Goal: Check status: Check status

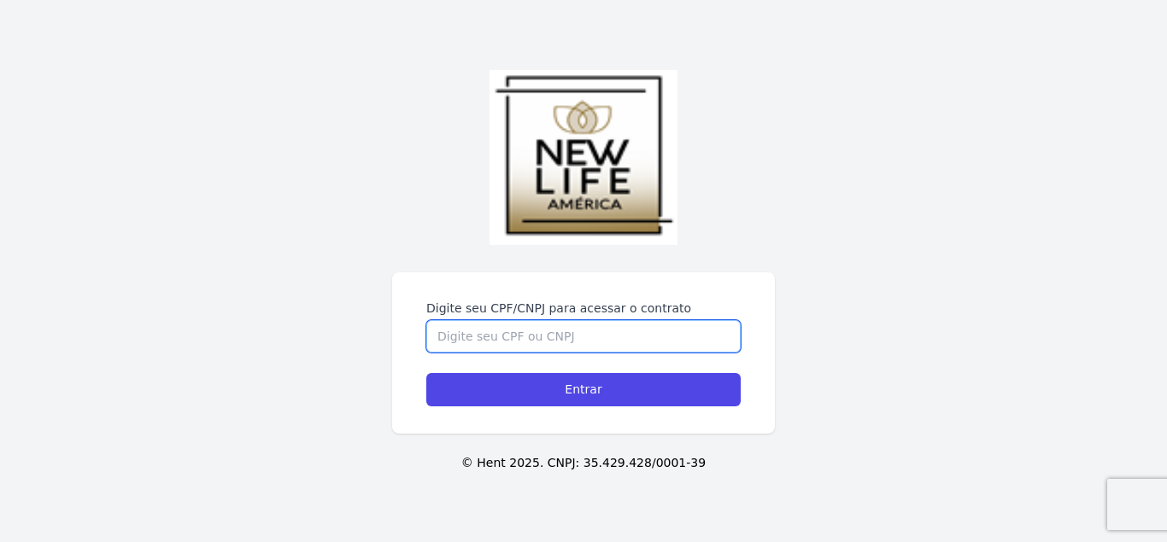
click at [519, 344] on input "Digite seu CPF/CNPJ para acessar o contrato" at bounding box center [583, 336] width 314 height 32
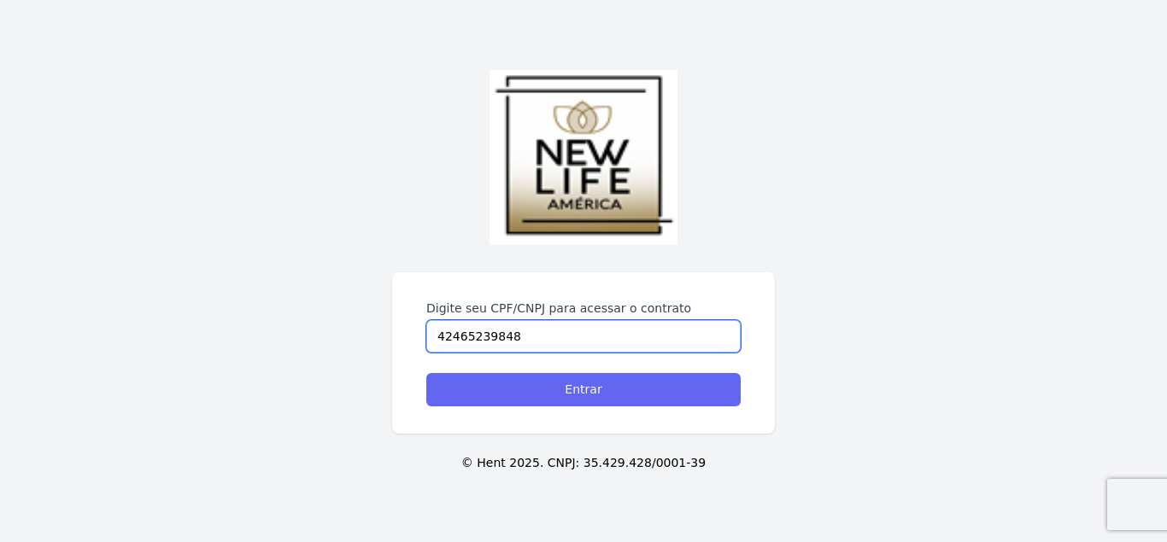
type input "42465239848"
click at [607, 380] on input "Entrar" at bounding box center [583, 389] width 314 height 33
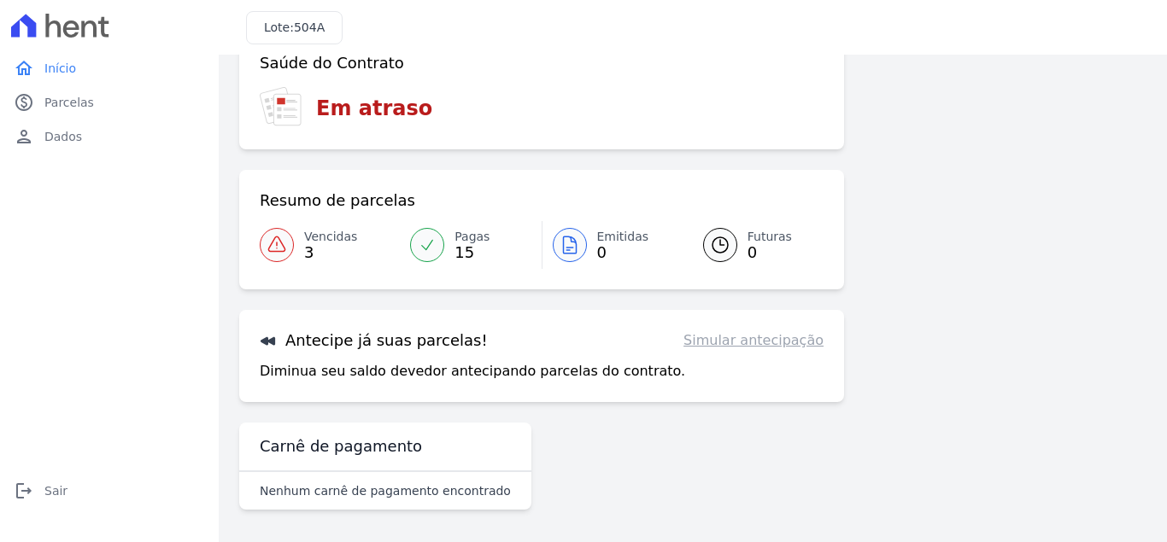
scroll to position [109, 0]
click at [302, 238] on link "Vencidas 3" at bounding box center [330, 243] width 140 height 48
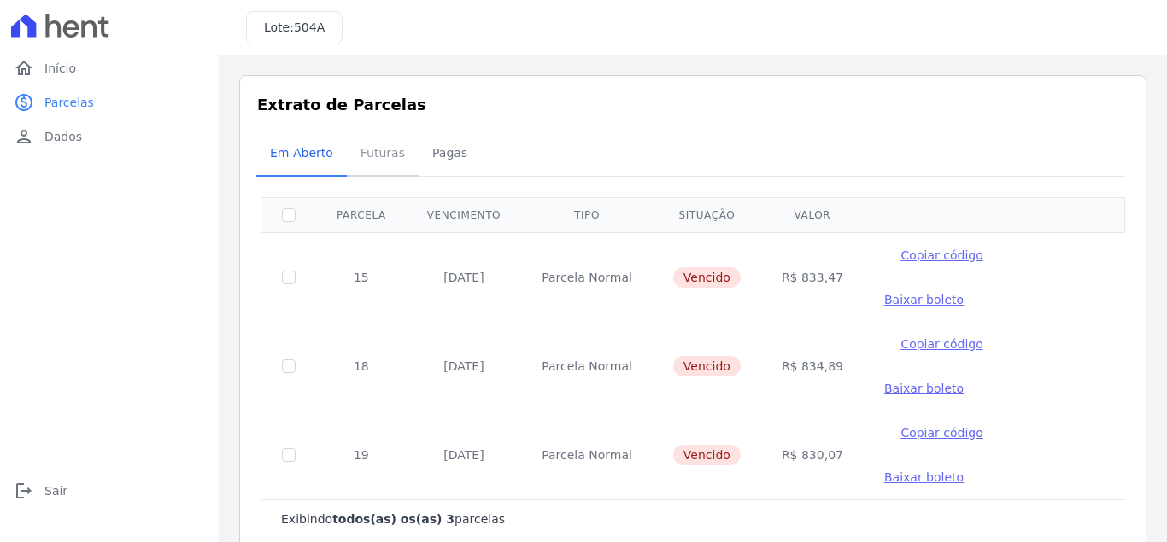
click at [376, 166] on span "Futuras" at bounding box center [382, 153] width 65 height 34
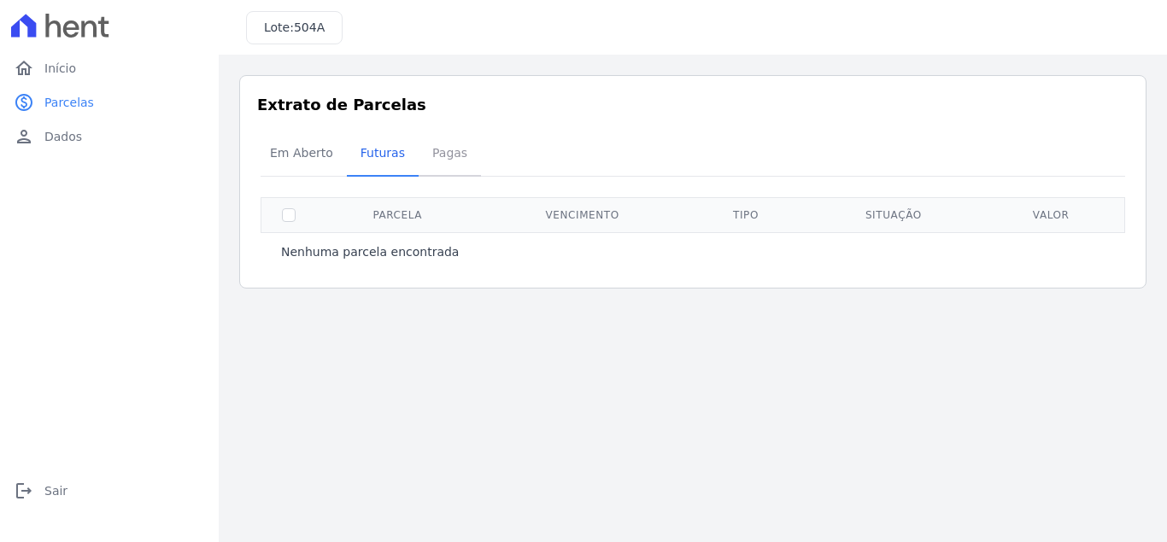
click at [425, 155] on span "Pagas" at bounding box center [450, 153] width 56 height 34
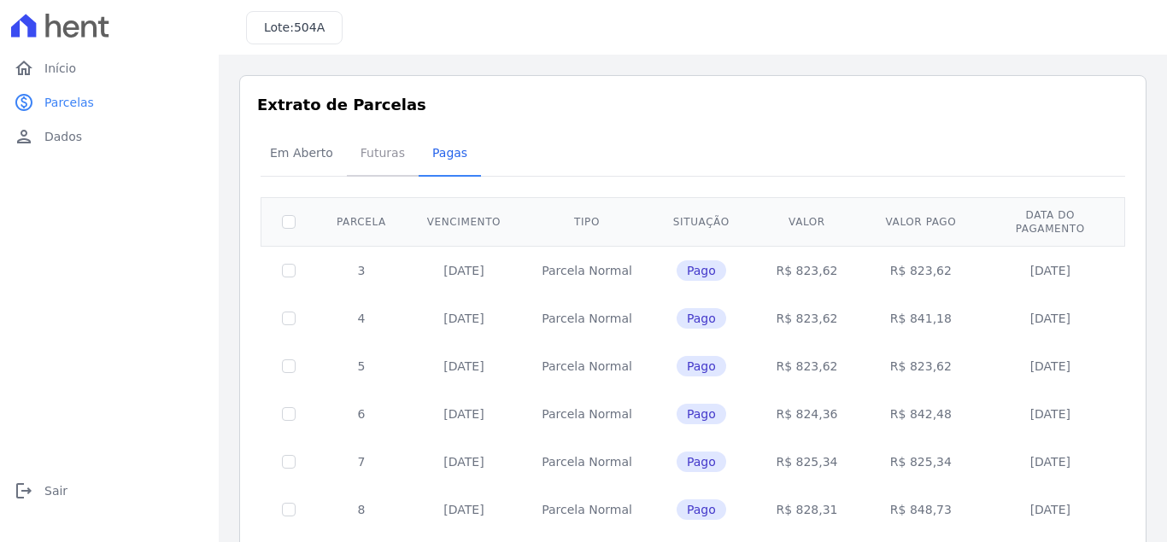
click at [389, 157] on span "Futuras" at bounding box center [382, 153] width 65 height 34
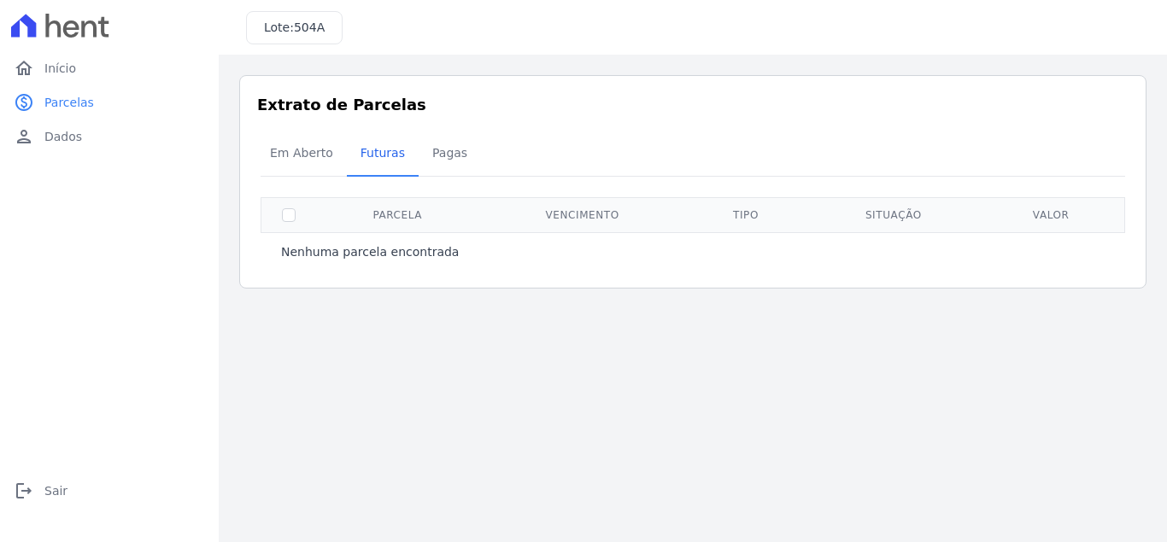
click at [272, 224] on th at bounding box center [289, 214] width 56 height 35
click at [301, 155] on span "Em Aberto" at bounding box center [302, 153] width 84 height 34
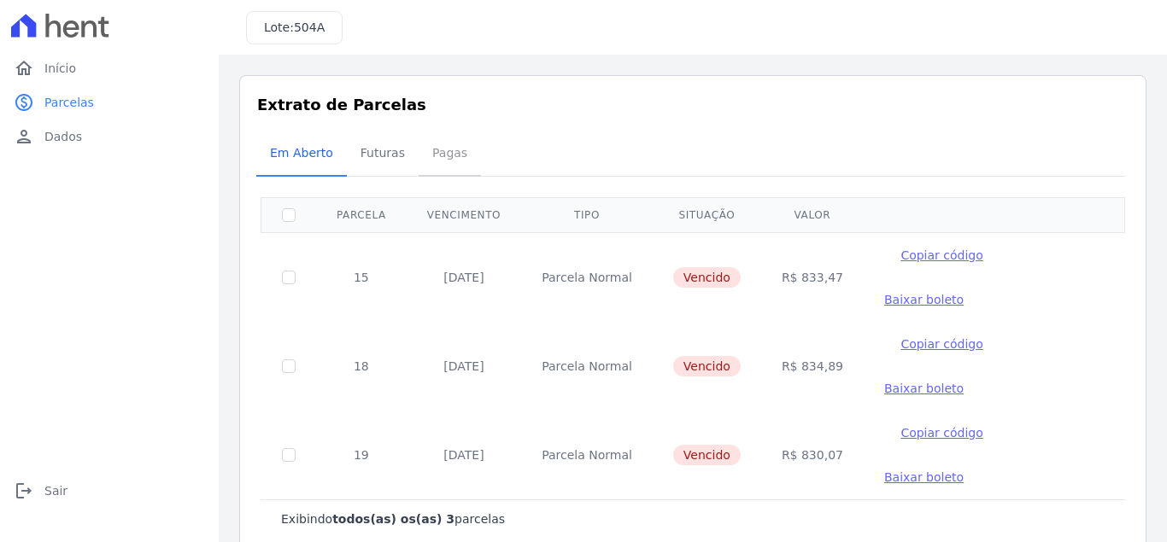
click at [441, 156] on span "Pagas" at bounding box center [450, 153] width 56 height 34
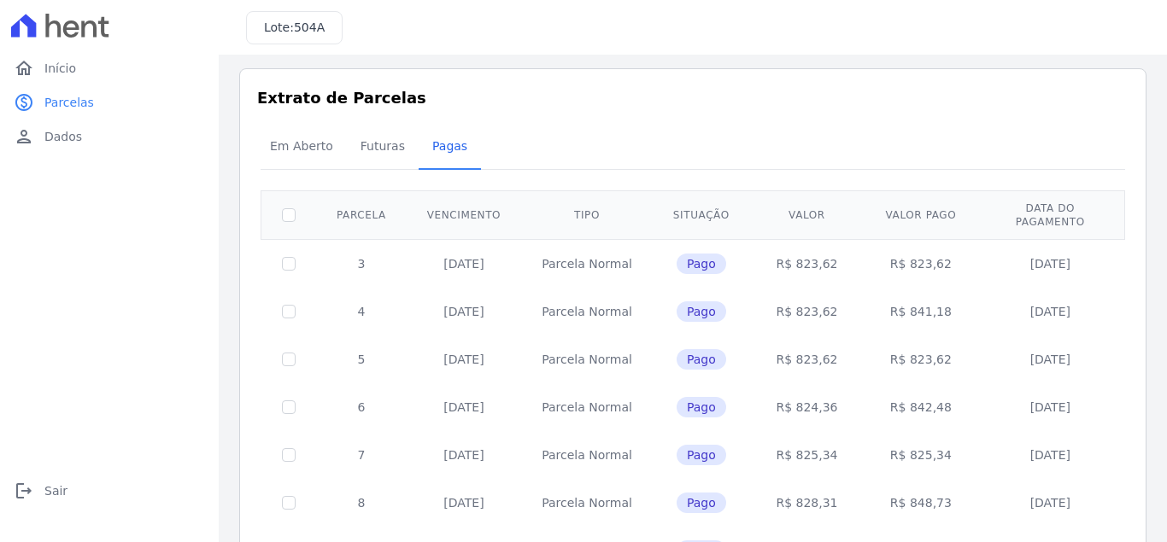
scroll to position [485, 0]
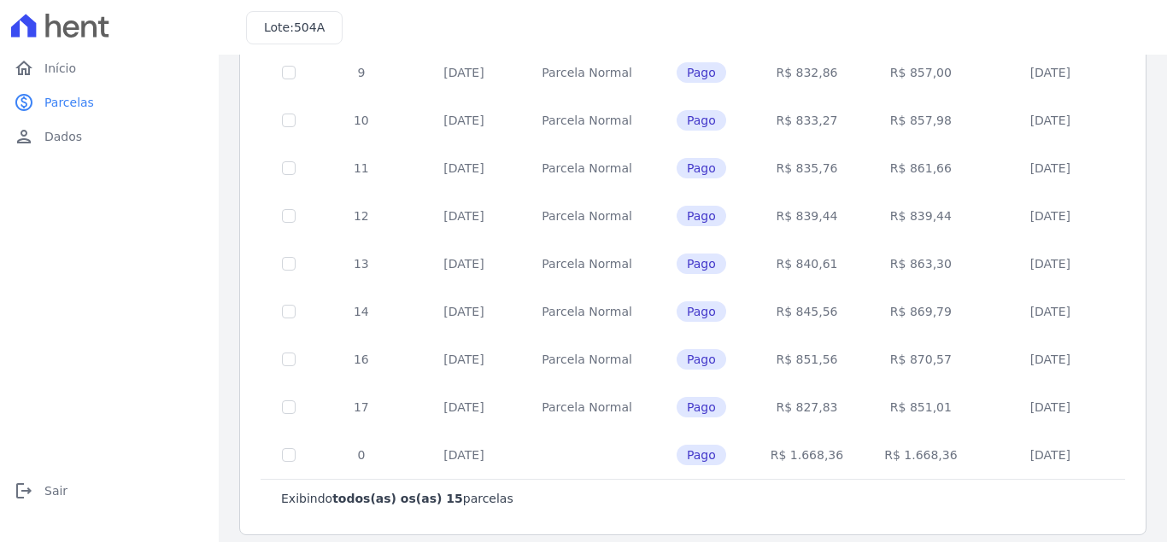
drag, startPoint x: 1109, startPoint y: 499, endPoint x: 1062, endPoint y: 497, distance: 47.0
click at [1108, 499] on div "Exibindo todos(as) os(as) 15 parcelas" at bounding box center [692, 498] width 864 height 38
click at [555, 424] on tbody "3 [DATE] [GEOGRAPHIC_DATA] Pago R$ 823,62 R$ 823,62 [DATE] 4 [DATE] [GEOGRAPHIC…" at bounding box center [692, 120] width 863 height 718
